Goal: Task Accomplishment & Management: Complete application form

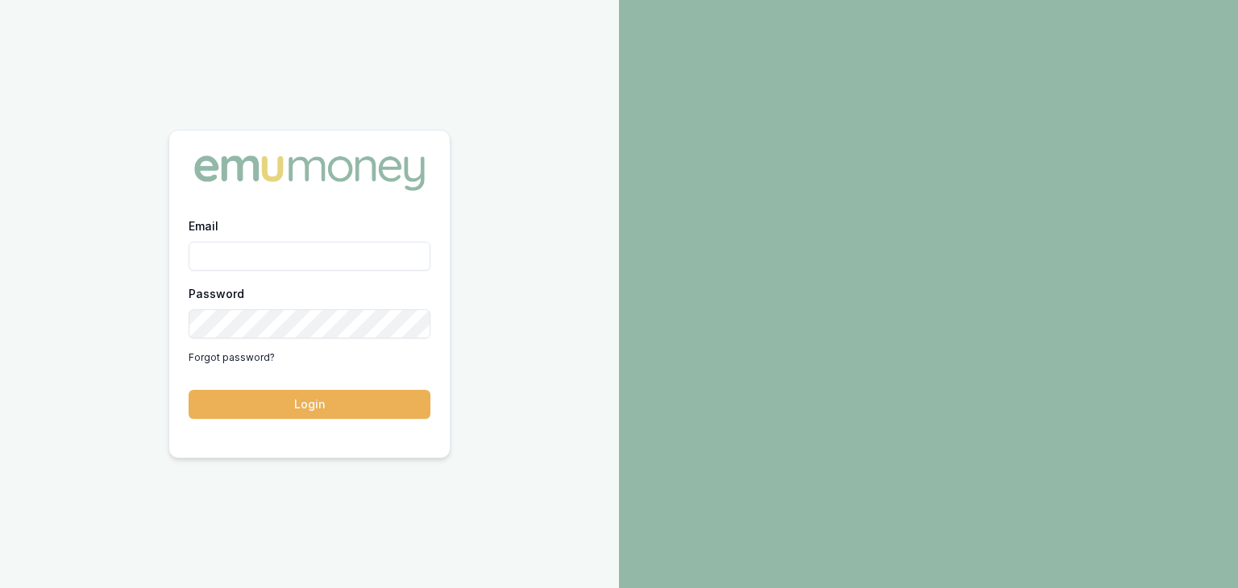
click at [242, 249] on input "Email" at bounding box center [310, 256] width 242 height 29
type input "[PERSON_NAME][EMAIL_ADDRESS][PERSON_NAME][DOMAIN_NAME]"
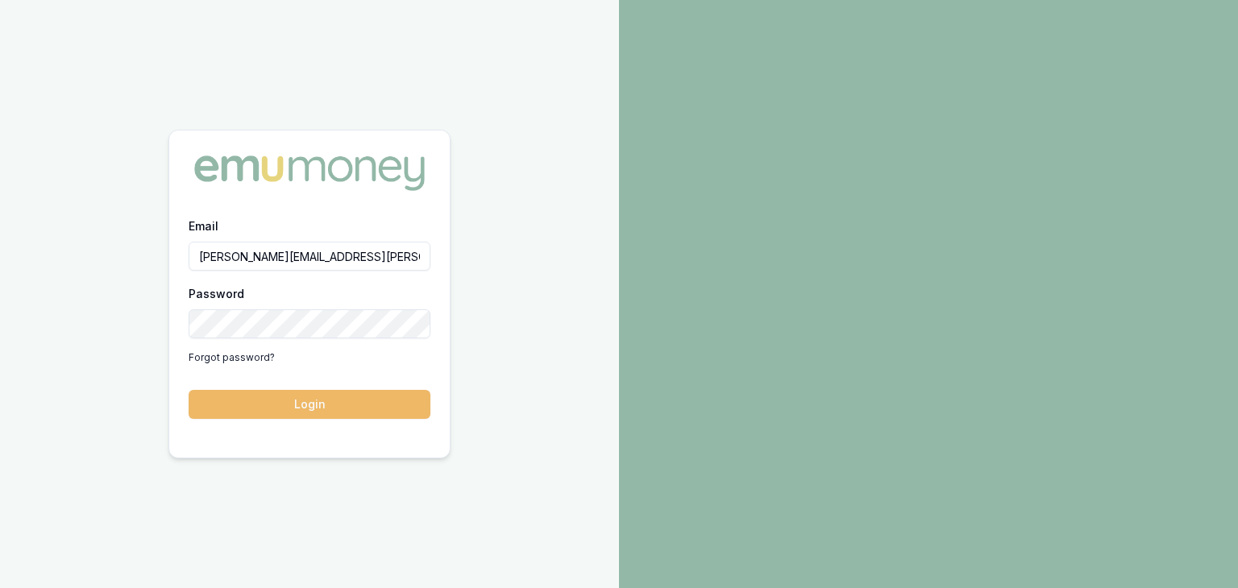
click at [307, 400] on button "Login" at bounding box center [310, 404] width 242 height 29
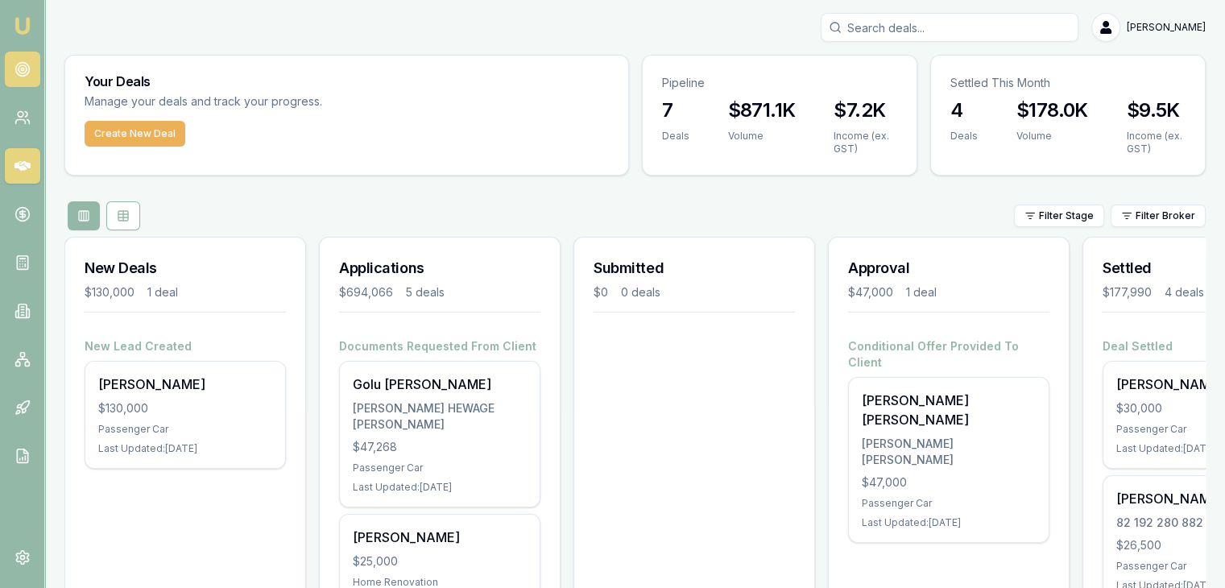
click at [23, 67] on icon at bounding box center [23, 69] width 16 height 16
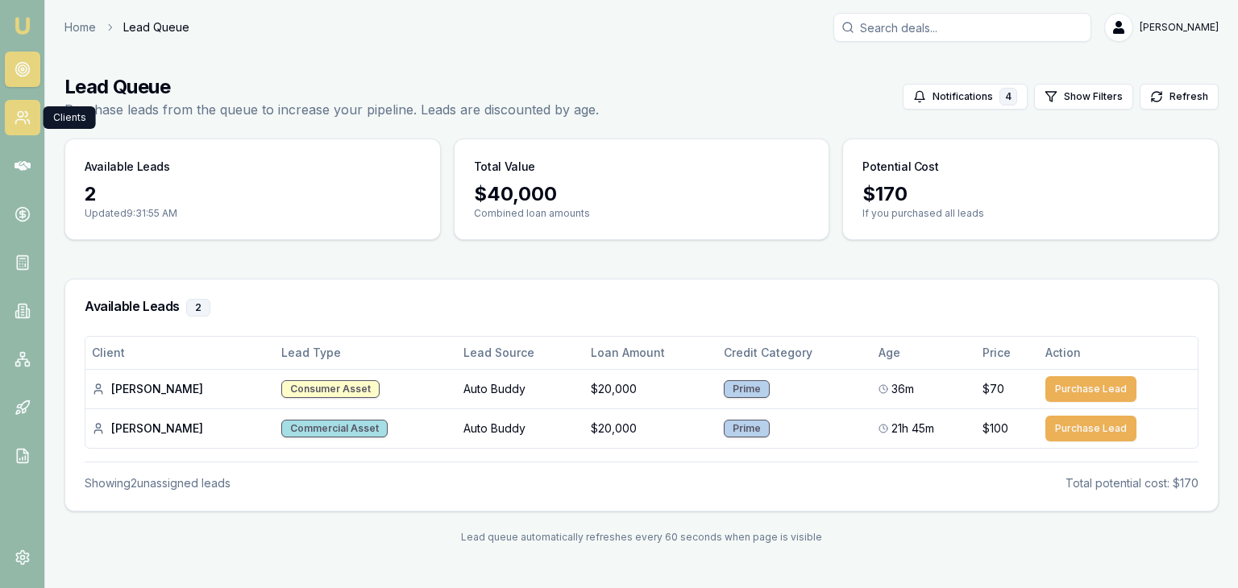
click at [21, 120] on icon at bounding box center [23, 118] width 16 height 16
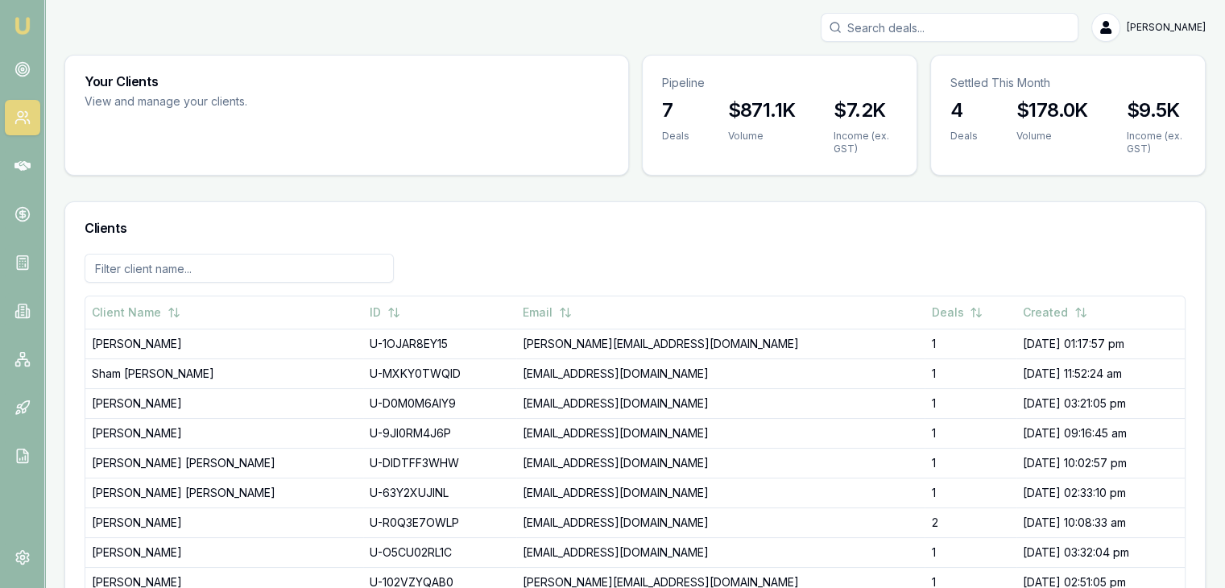
click at [22, 29] on img at bounding box center [22, 25] width 19 height 19
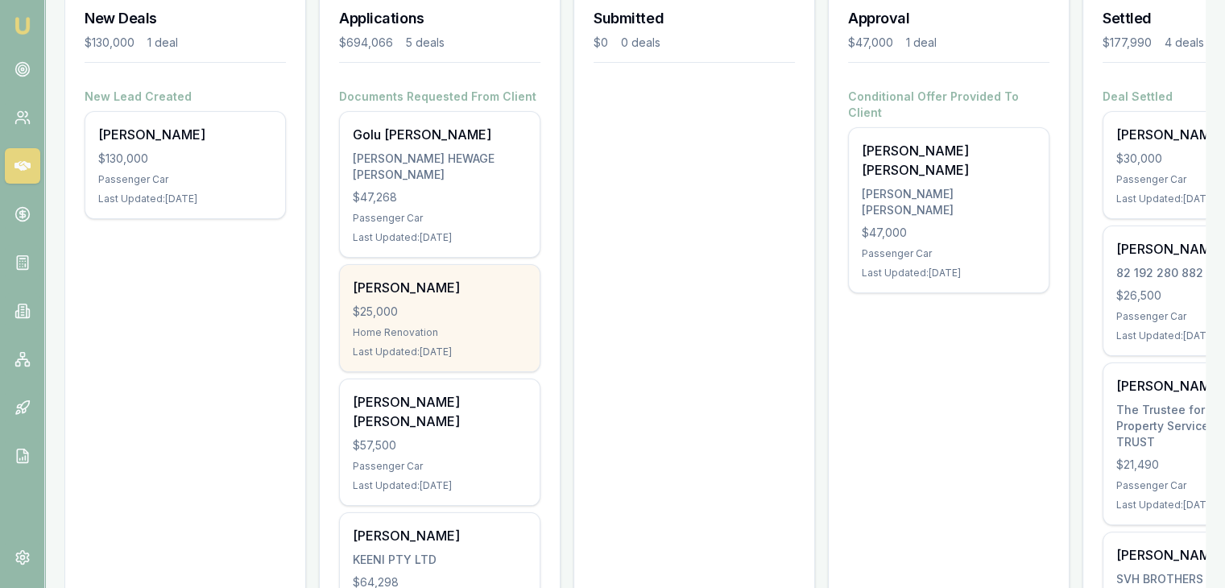
scroll to position [251, 0]
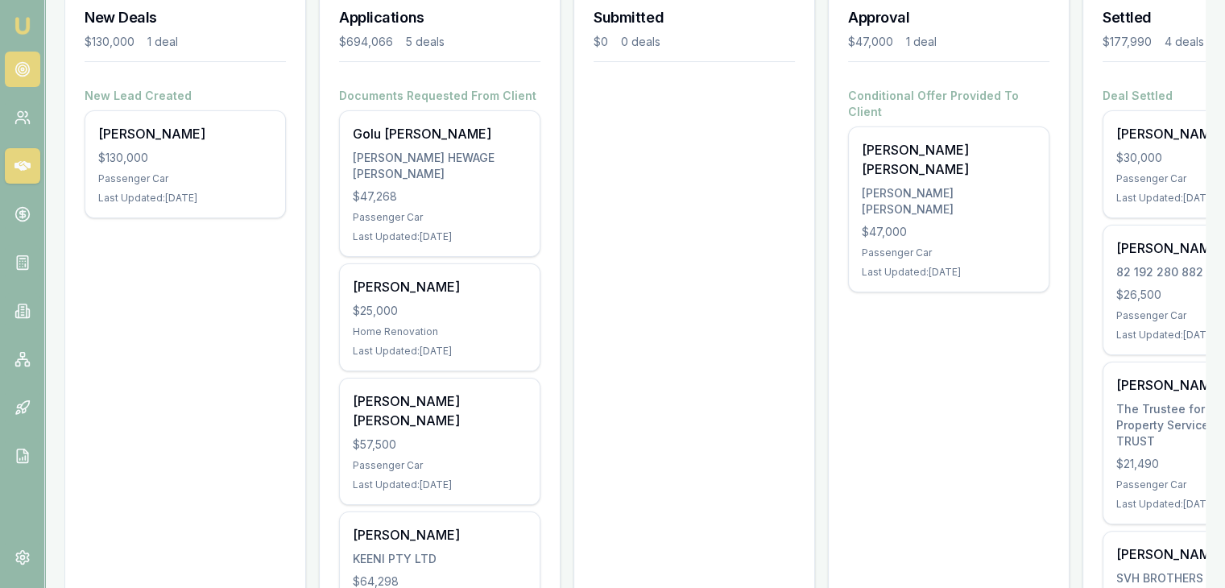
click at [6, 63] on link at bounding box center [22, 69] width 35 height 35
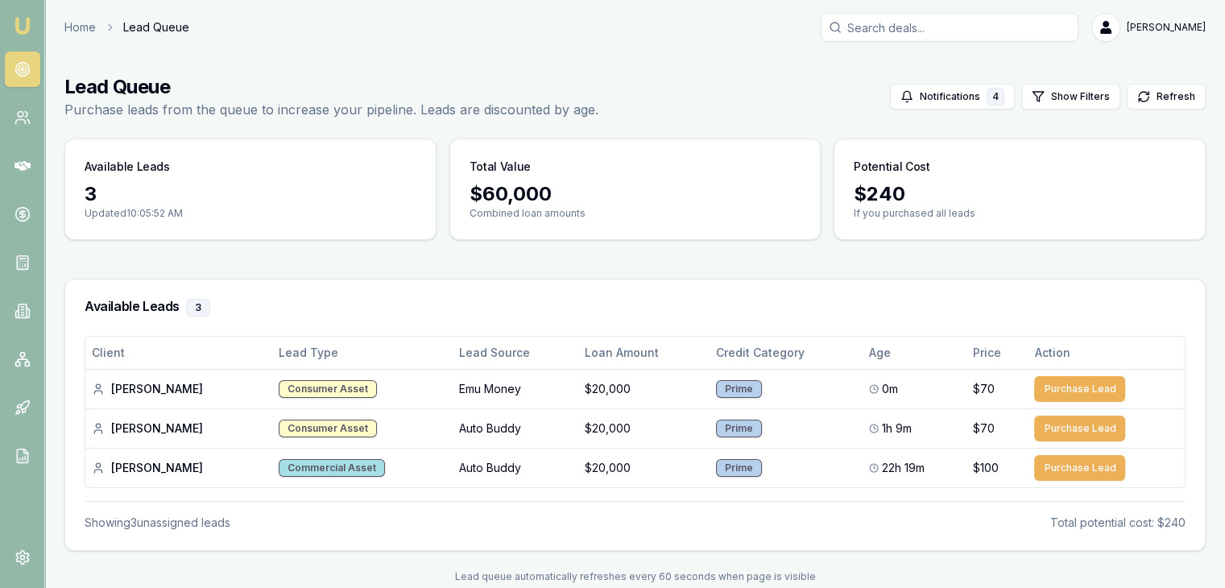
click at [19, 75] on circle at bounding box center [22, 70] width 14 height 14
click at [125, 195] on div "3" at bounding box center [251, 194] width 332 height 26
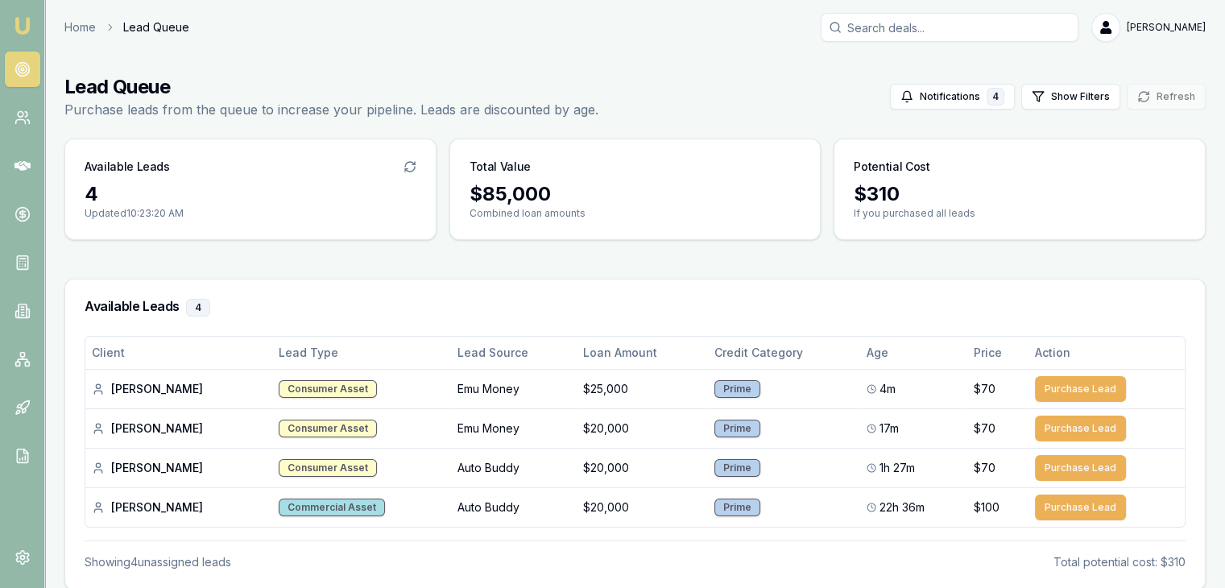
click at [25, 139] on nav "Emu Broker" at bounding box center [22, 243] width 44 height 487
click at [20, 168] on icon at bounding box center [23, 166] width 16 height 10
click at [10, 265] on link at bounding box center [22, 262] width 35 height 35
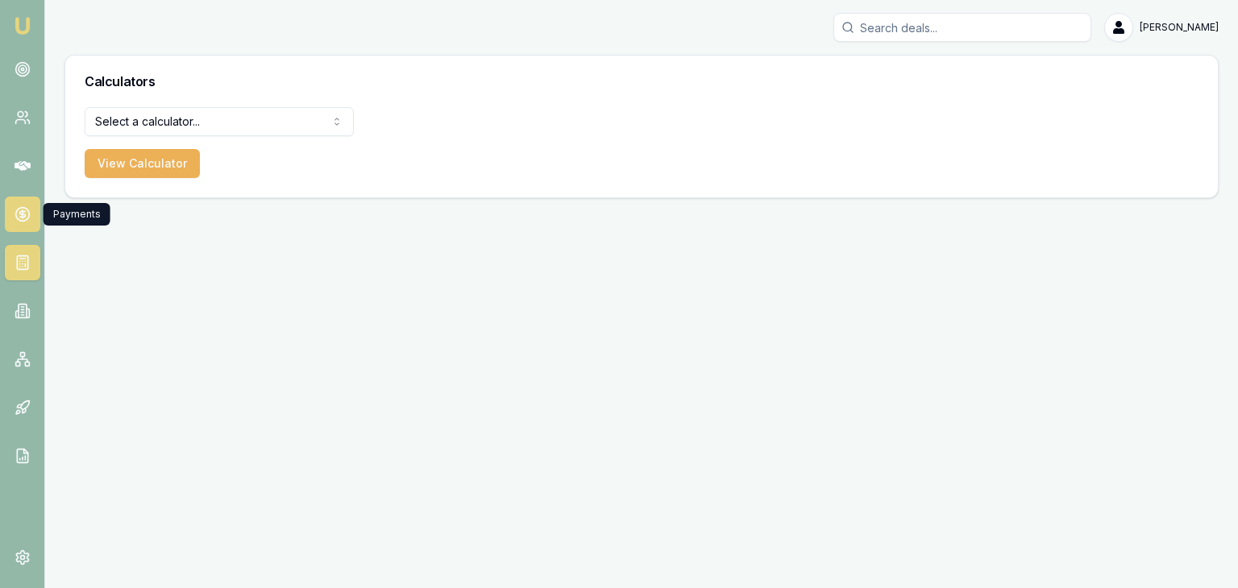
click at [15, 211] on circle at bounding box center [22, 215] width 14 height 14
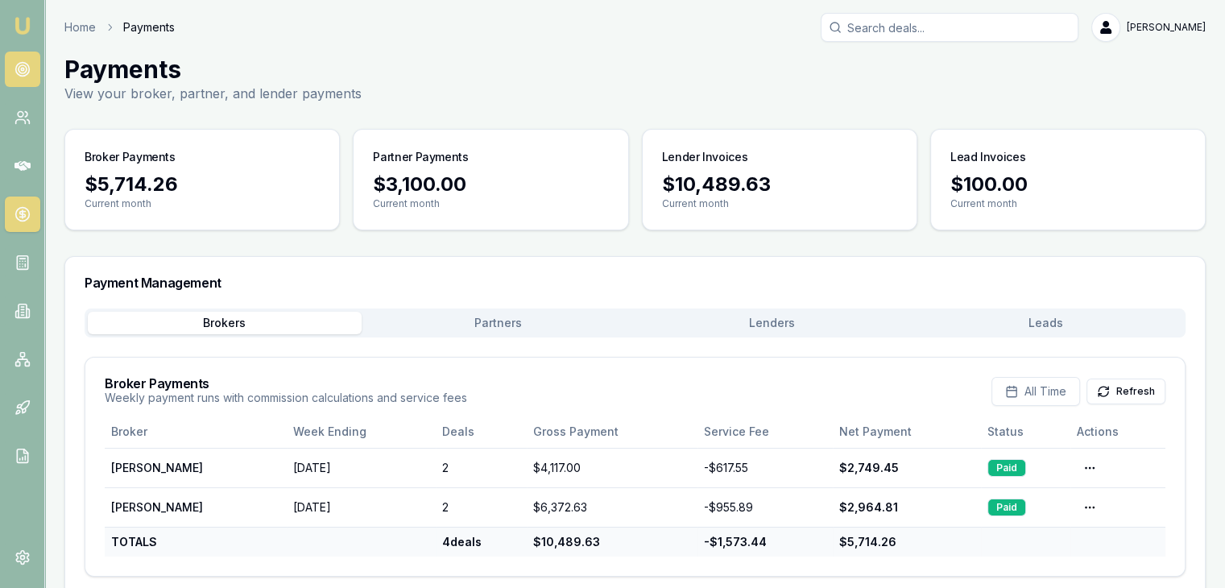
click at [23, 62] on icon at bounding box center [23, 69] width 16 height 16
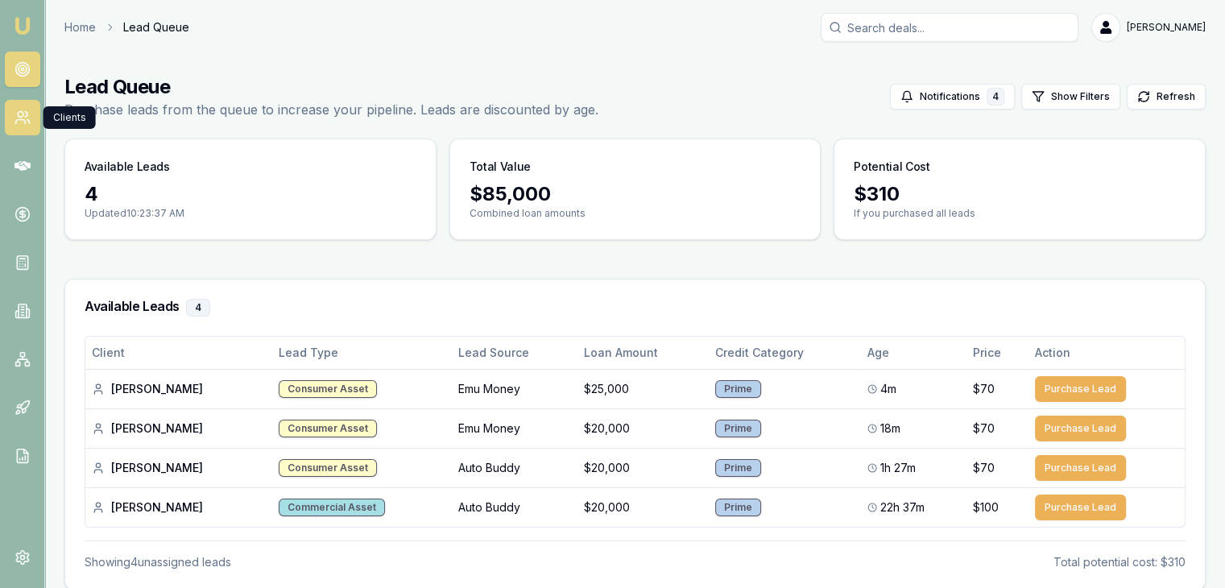
click at [25, 114] on icon at bounding box center [23, 118] width 16 height 16
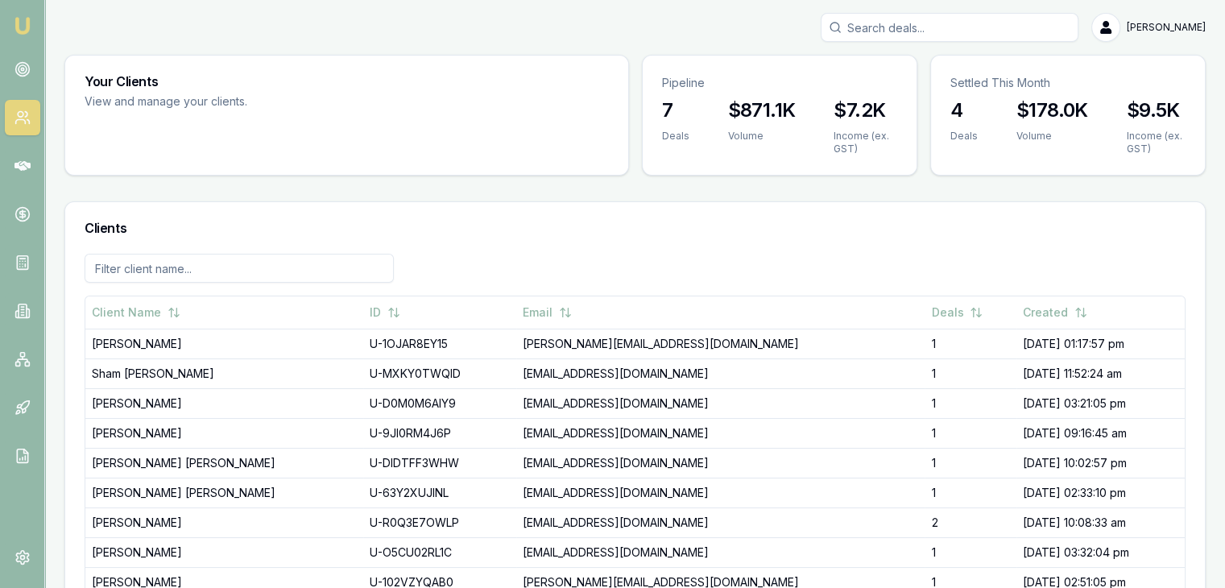
click at [19, 23] on img at bounding box center [22, 25] width 19 height 19
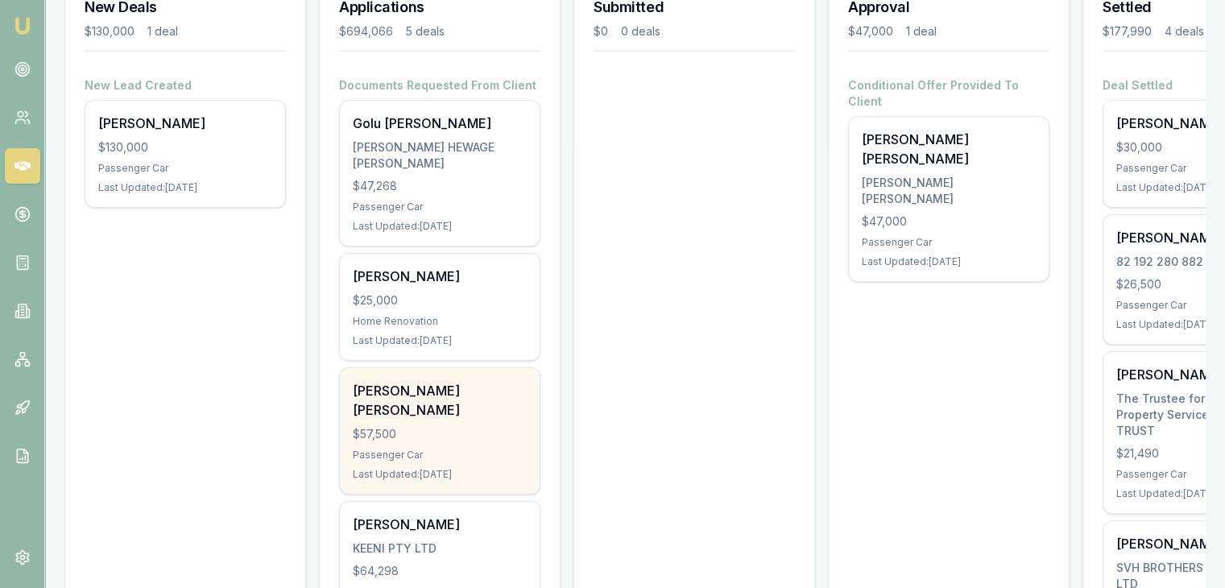
scroll to position [322, 0]
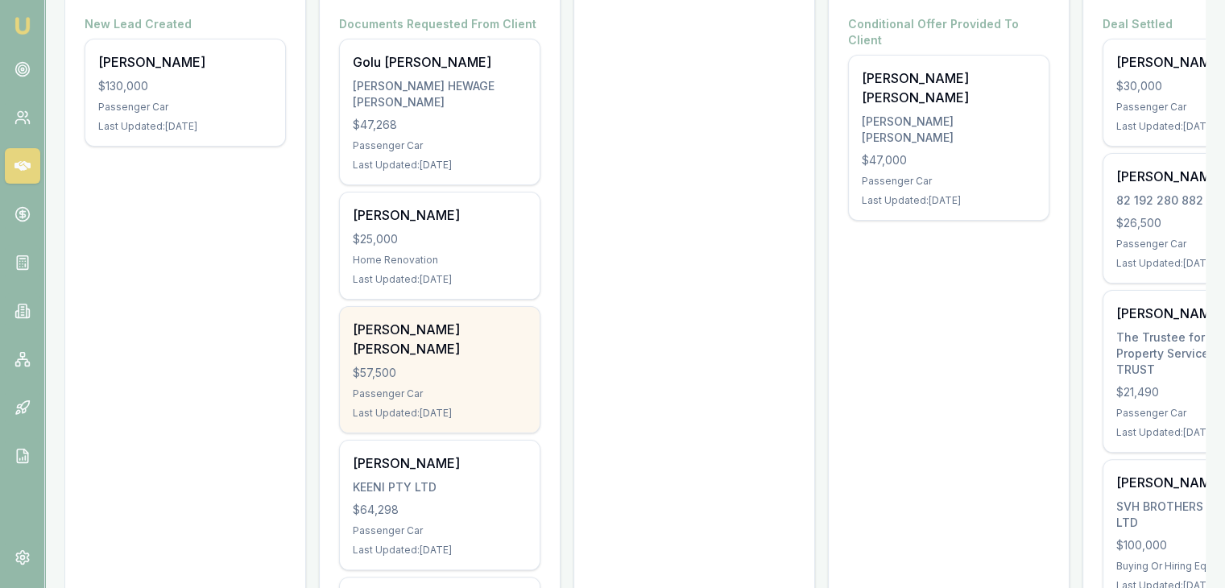
click at [404, 388] on div "Passenger Car" at bounding box center [440, 394] width 174 height 13
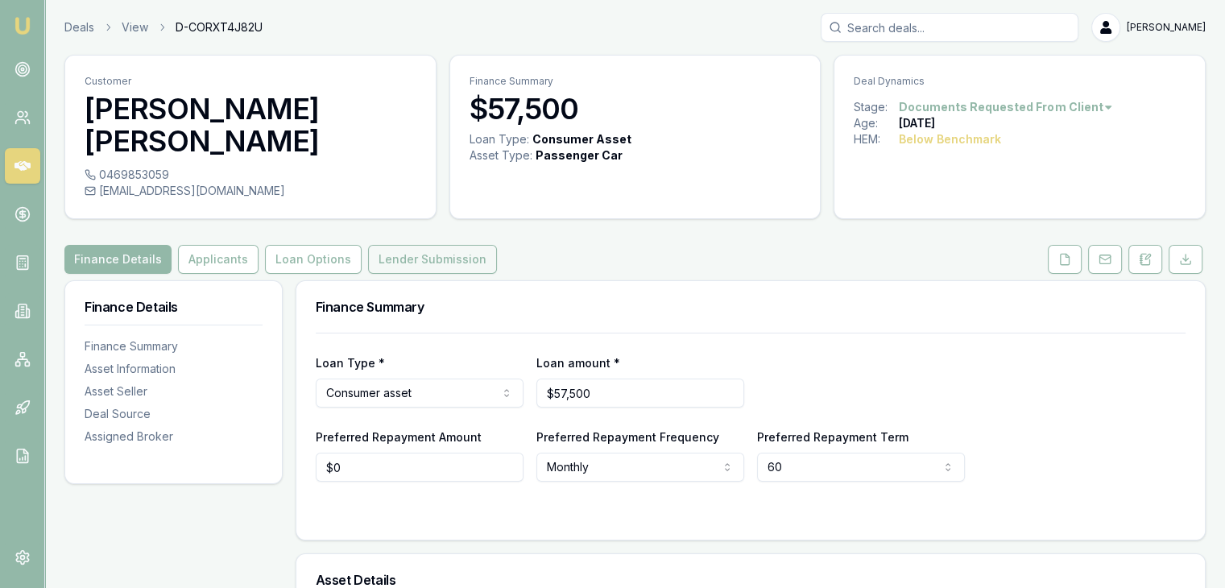
click at [406, 245] on button "Lender Submission" at bounding box center [432, 259] width 129 height 29
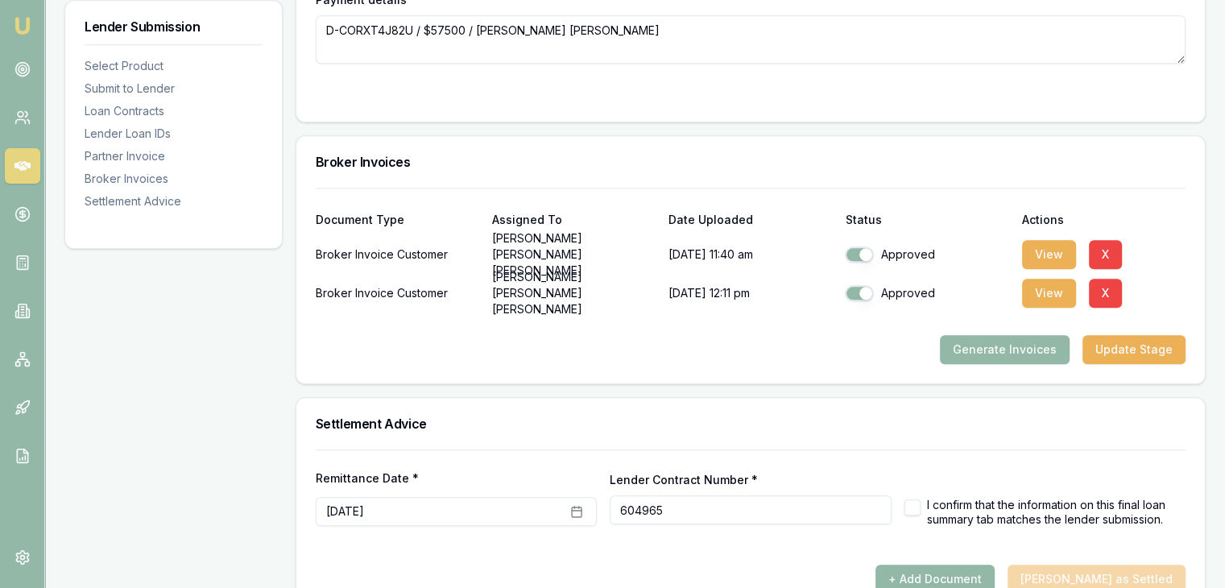
scroll to position [1706, 0]
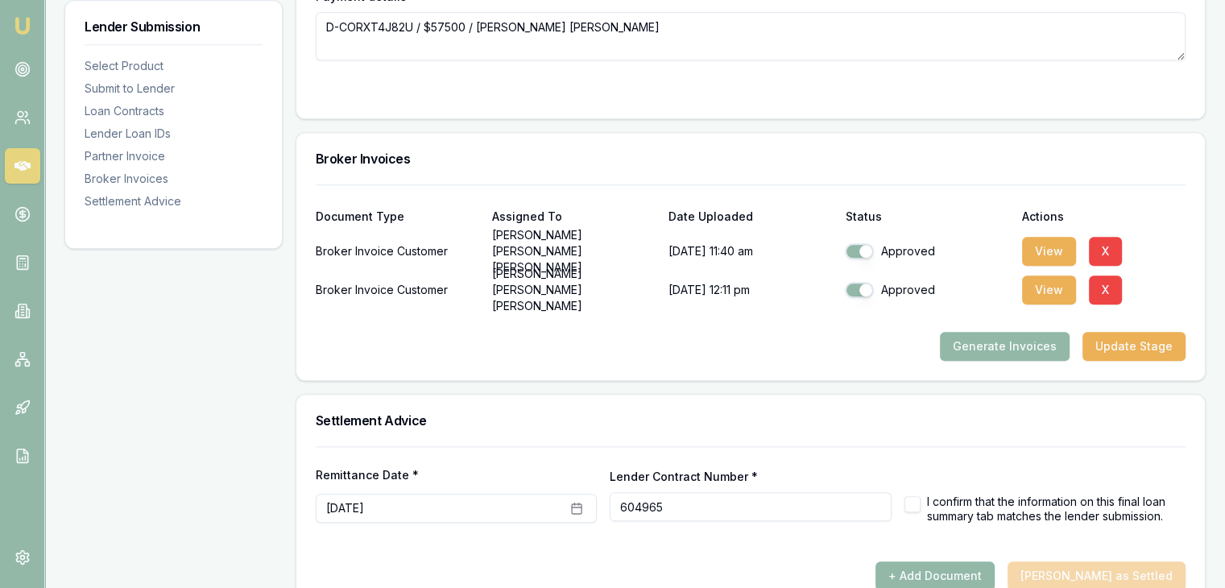
click at [910, 496] on button "button" at bounding box center [913, 504] width 16 height 16
click at [936, 562] on button "+ Add Document" at bounding box center [935, 576] width 119 height 29
checkbox input "false"
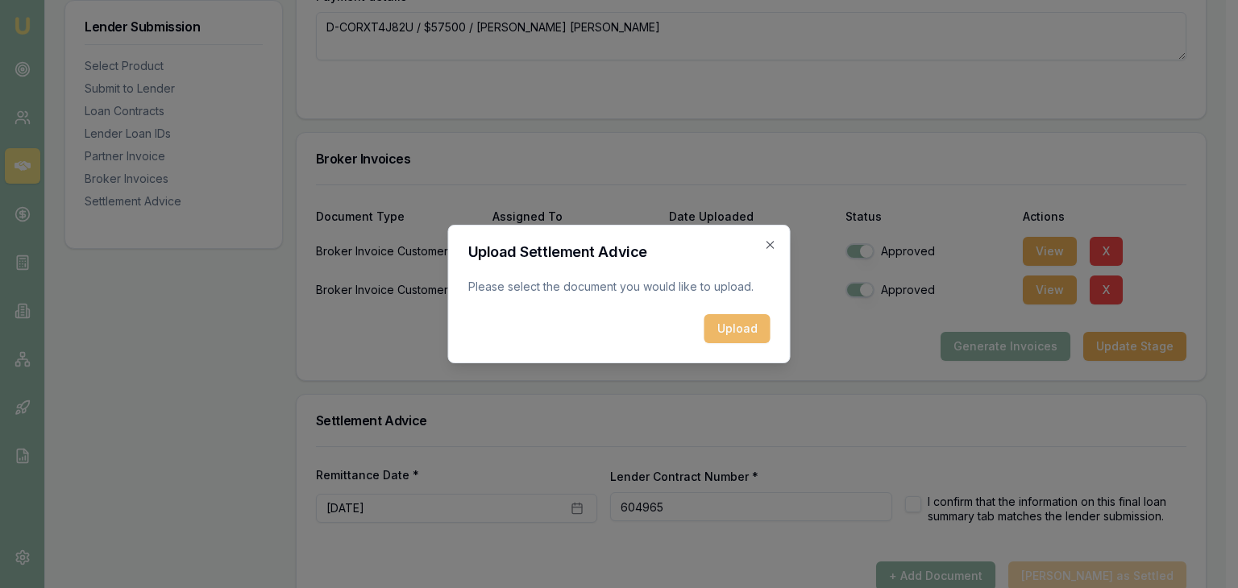
click at [719, 330] on button "Upload" at bounding box center [737, 328] width 66 height 29
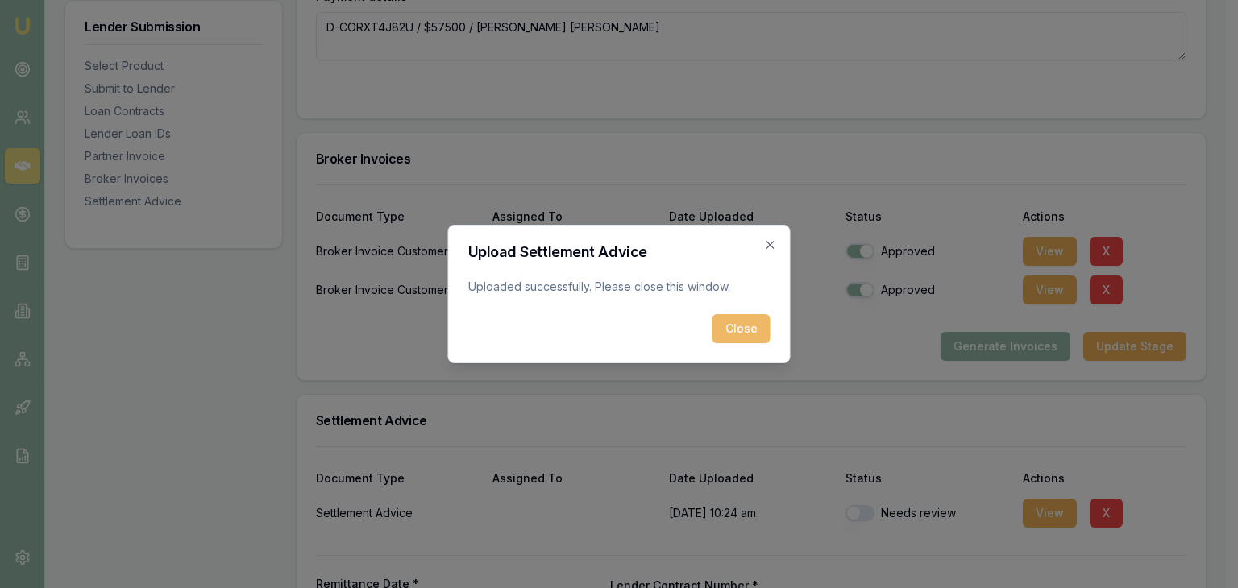
click at [731, 336] on button "Close" at bounding box center [741, 328] width 58 height 29
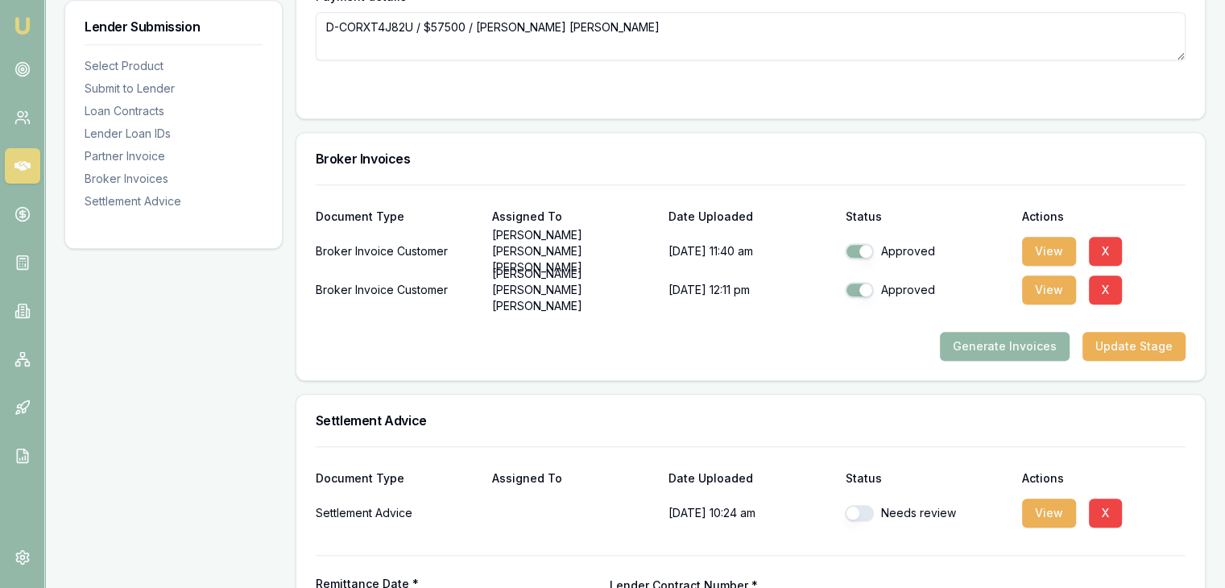
click at [860, 505] on button "button" at bounding box center [859, 513] width 29 height 16
checkbox input "true"
click at [860, 555] on div "Remittance Date * September 23rd, 2025 Lender Contract Number * 604965 I confir…" at bounding box center [751, 593] width 870 height 77
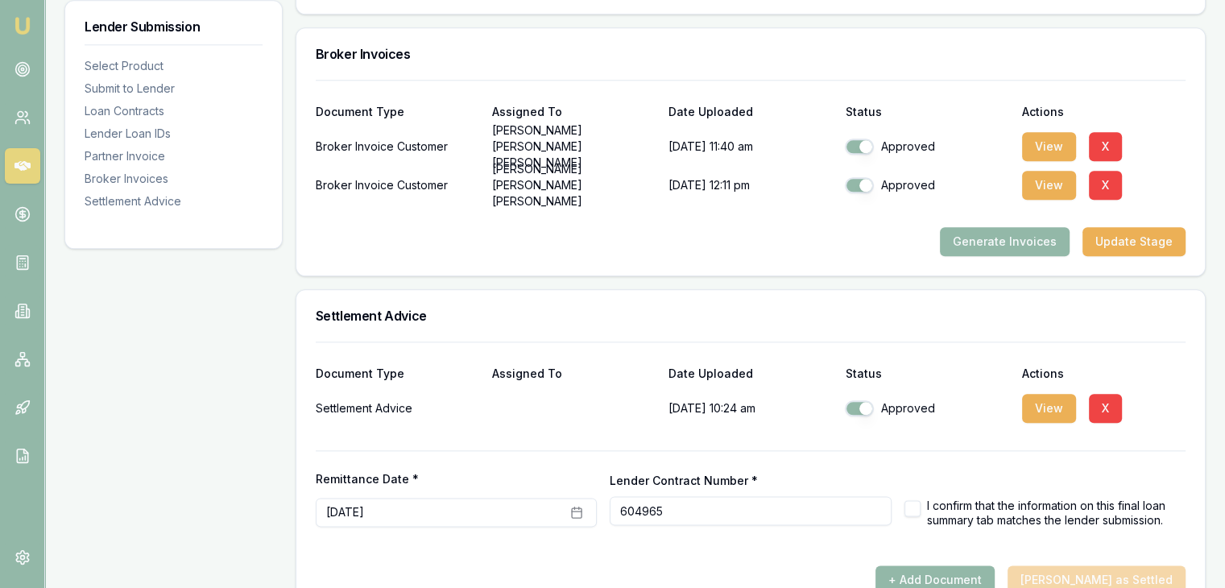
scroll to position [1814, 0]
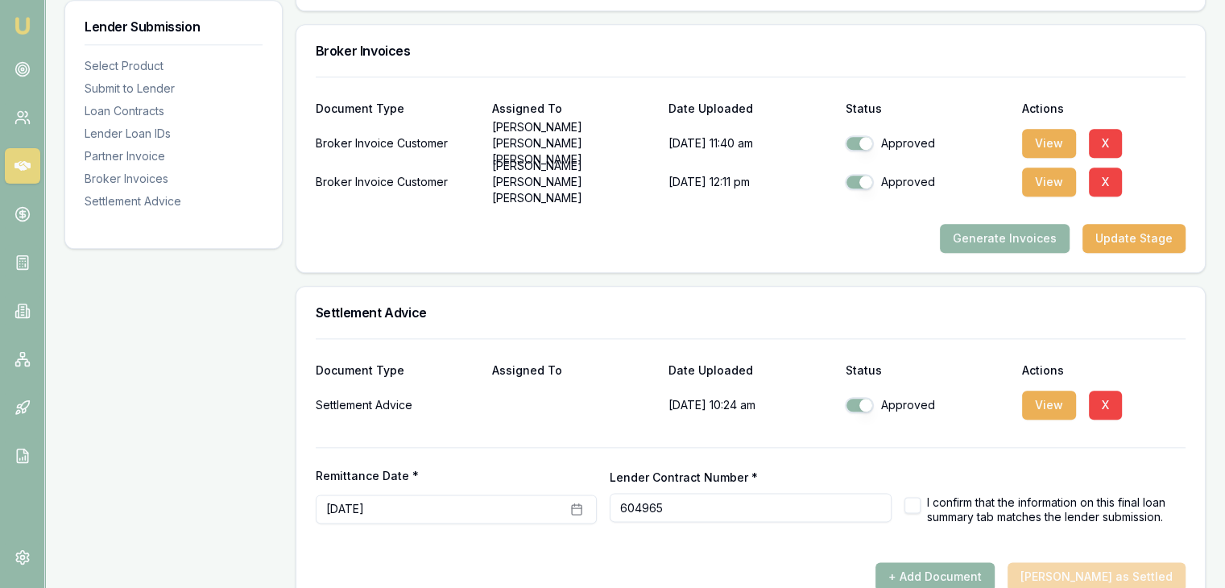
click at [912, 497] on button "button" at bounding box center [913, 505] width 16 height 16
checkbox input "true"
click at [878, 562] on div "+ Add Document Mark Deal as Settled" at bounding box center [751, 576] width 870 height 29
